Goal: Task Accomplishment & Management: Use online tool/utility

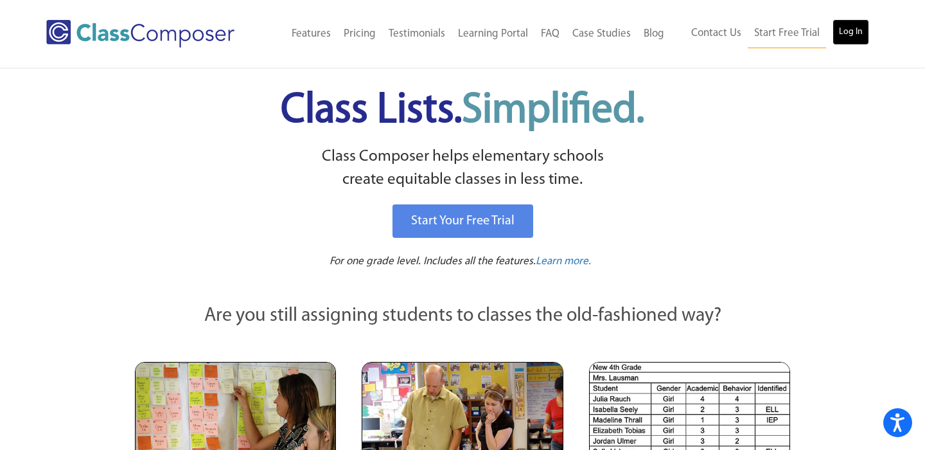
click at [850, 43] on link "Log In" at bounding box center [851, 32] width 37 height 26
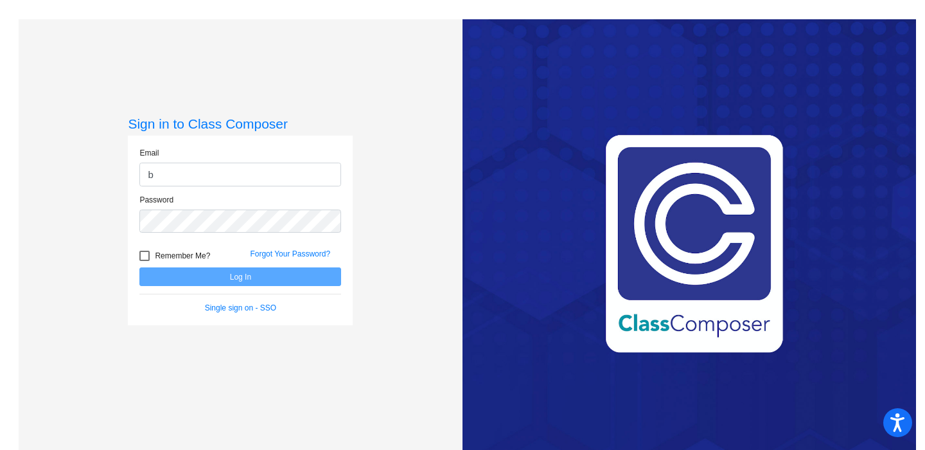
type input "bbrink@lasd.net"
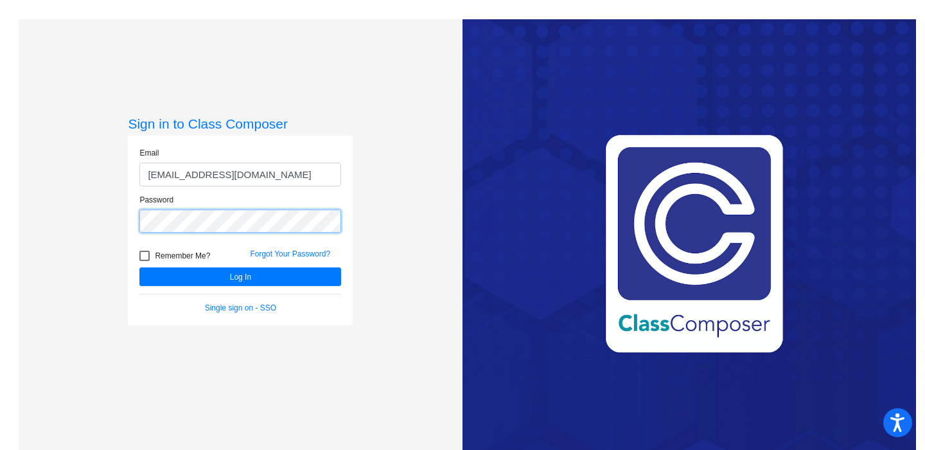
click at [139, 267] on button "Log In" at bounding box center [240, 276] width 202 height 19
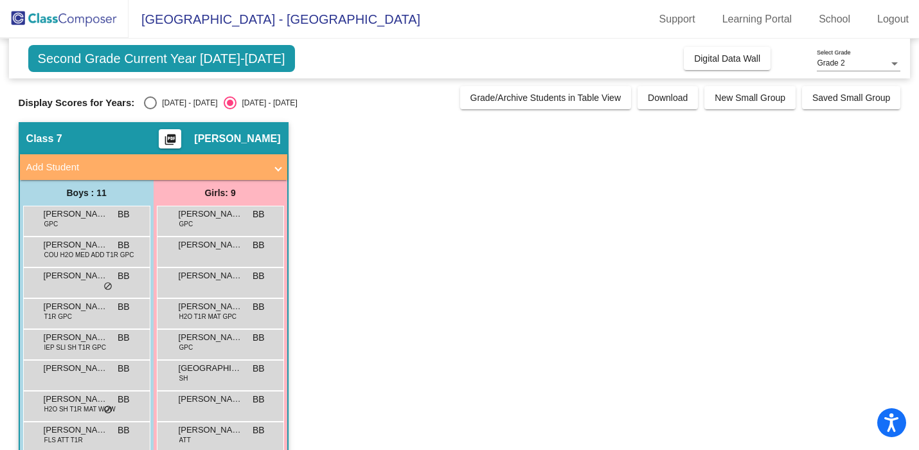
click at [169, 100] on div "2024 - 2025" at bounding box center [187, 103] width 60 height 12
click at [150, 109] on input "2024 - 2025" at bounding box center [150, 109] width 1 height 1
radio input "true"
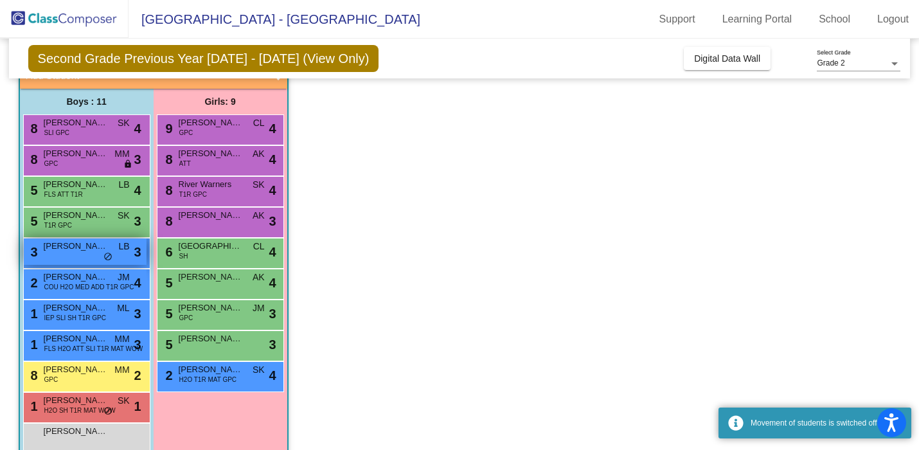
scroll to position [116, 0]
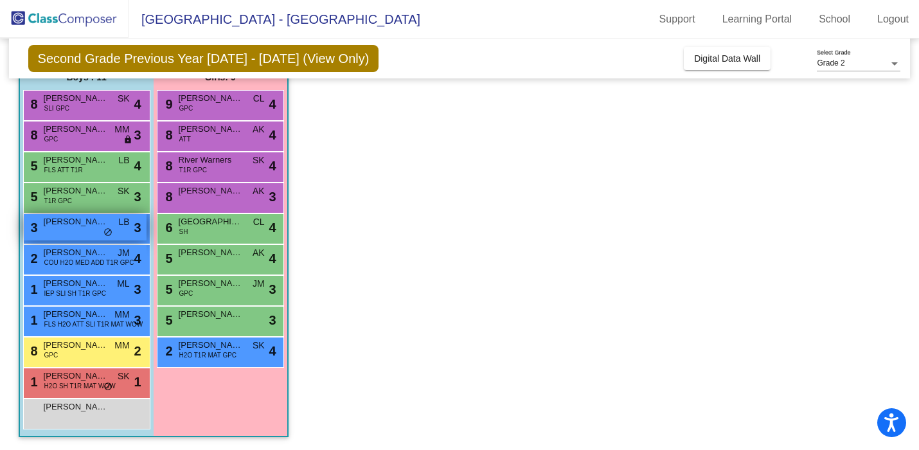
click at [94, 228] on div "3 Bheret Steiger LB lock do_not_disturb_alt 3" at bounding box center [85, 227] width 123 height 26
